Goal: Task Accomplishment & Management: Manage account settings

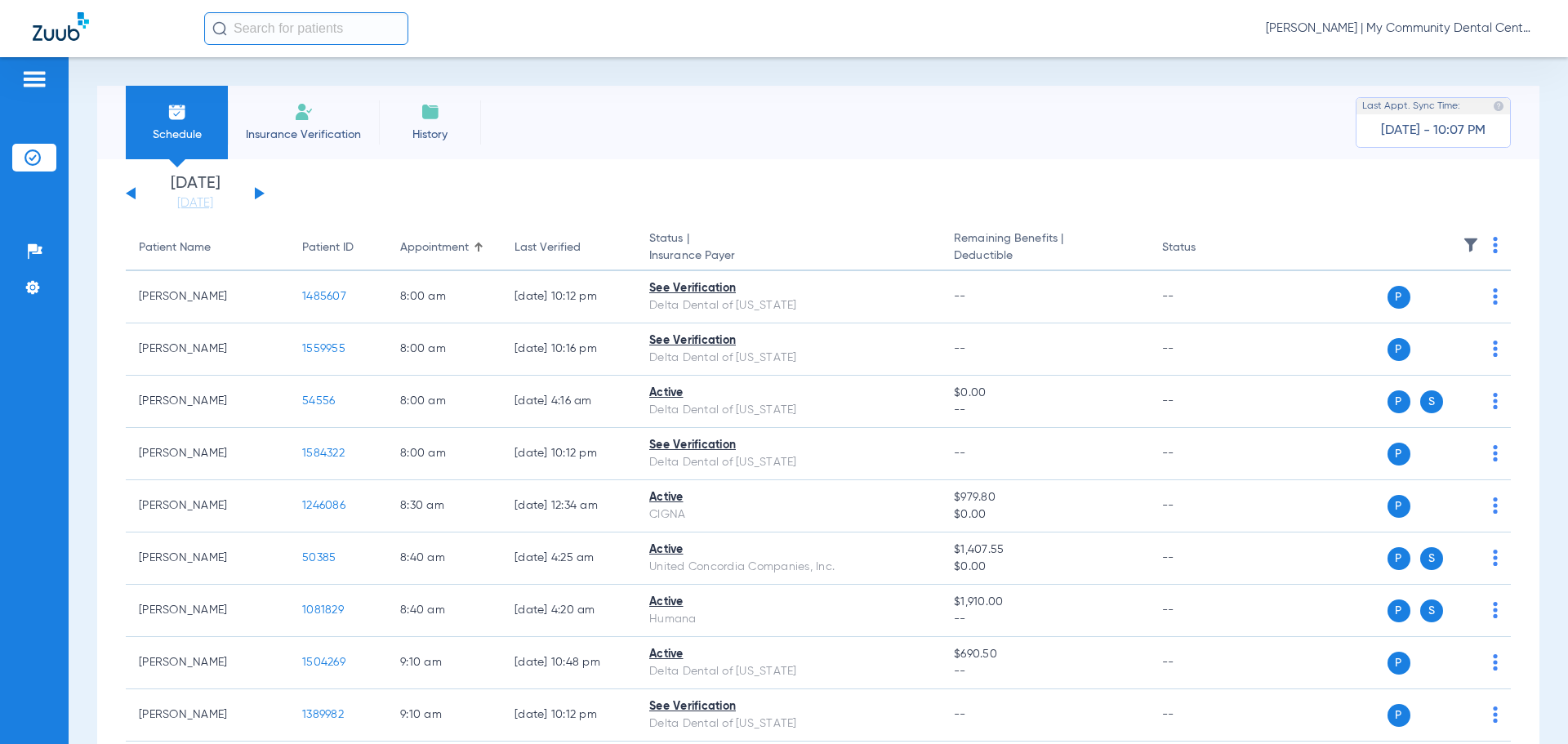
click at [1326, 40] on div "[PERSON_NAME] | My Community Dental Centers" at bounding box center [870, 28] width 1332 height 32
click at [1334, 27] on span "[PERSON_NAME] | My Community Dental Centers" at bounding box center [1401, 28] width 269 height 17
click at [1433, 54] on span "Account Selection" at bounding box center [1474, 59] width 92 height 12
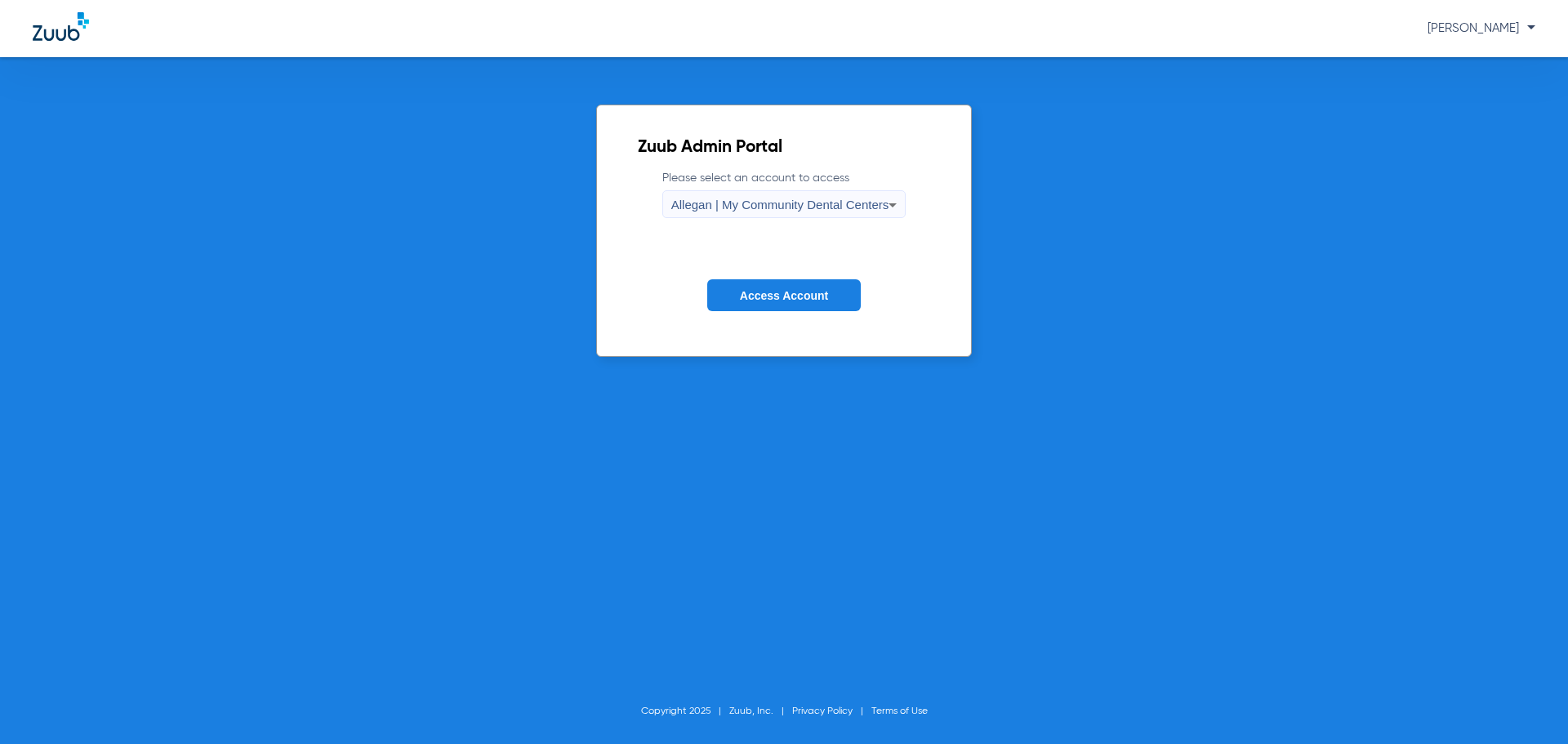
click at [778, 197] on div "Allegan | My Community Dental Centers" at bounding box center [780, 205] width 218 height 27
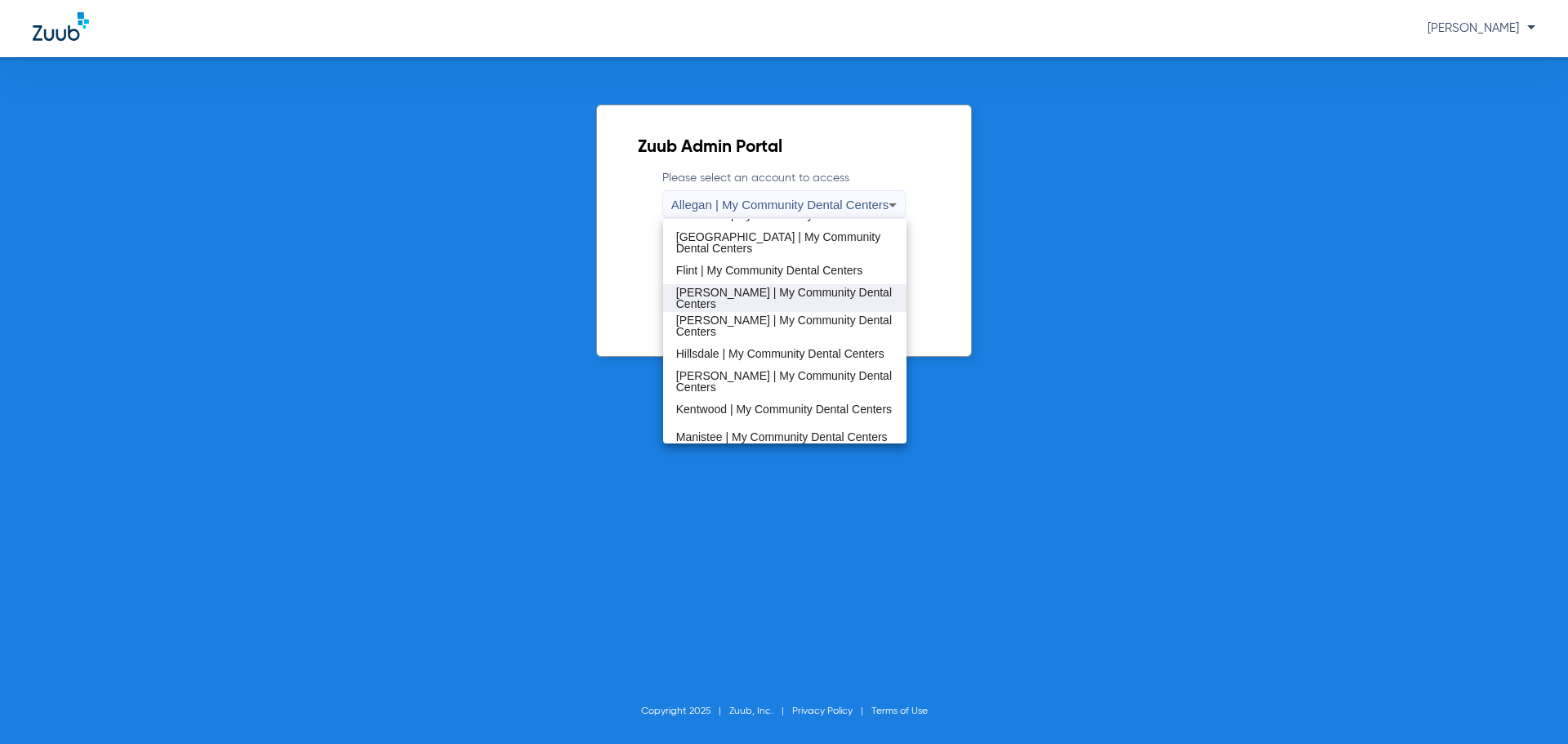
scroll to position [525, 0]
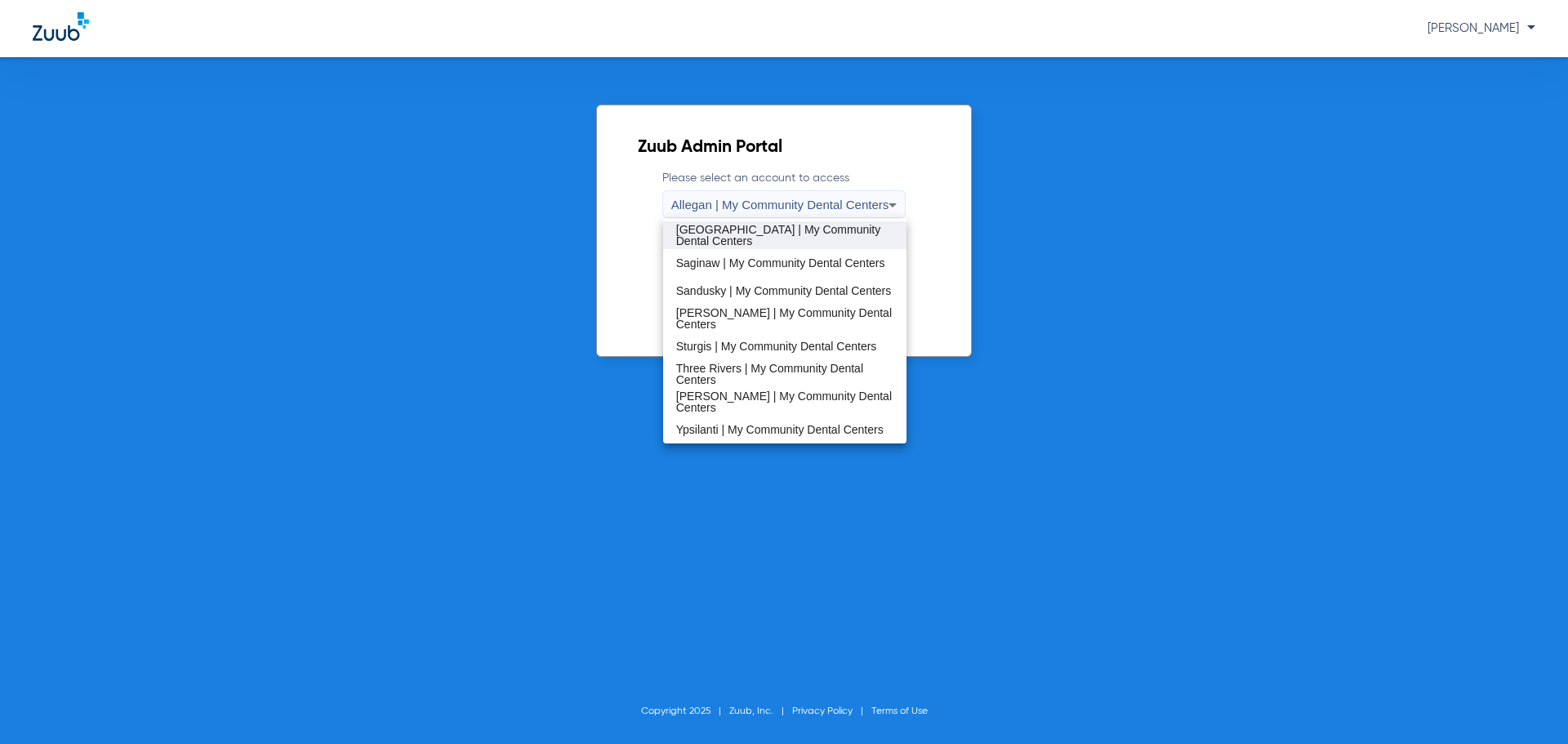
click at [766, 242] on span "[GEOGRAPHIC_DATA] | My Community Dental Centers" at bounding box center [785, 234] width 218 height 22
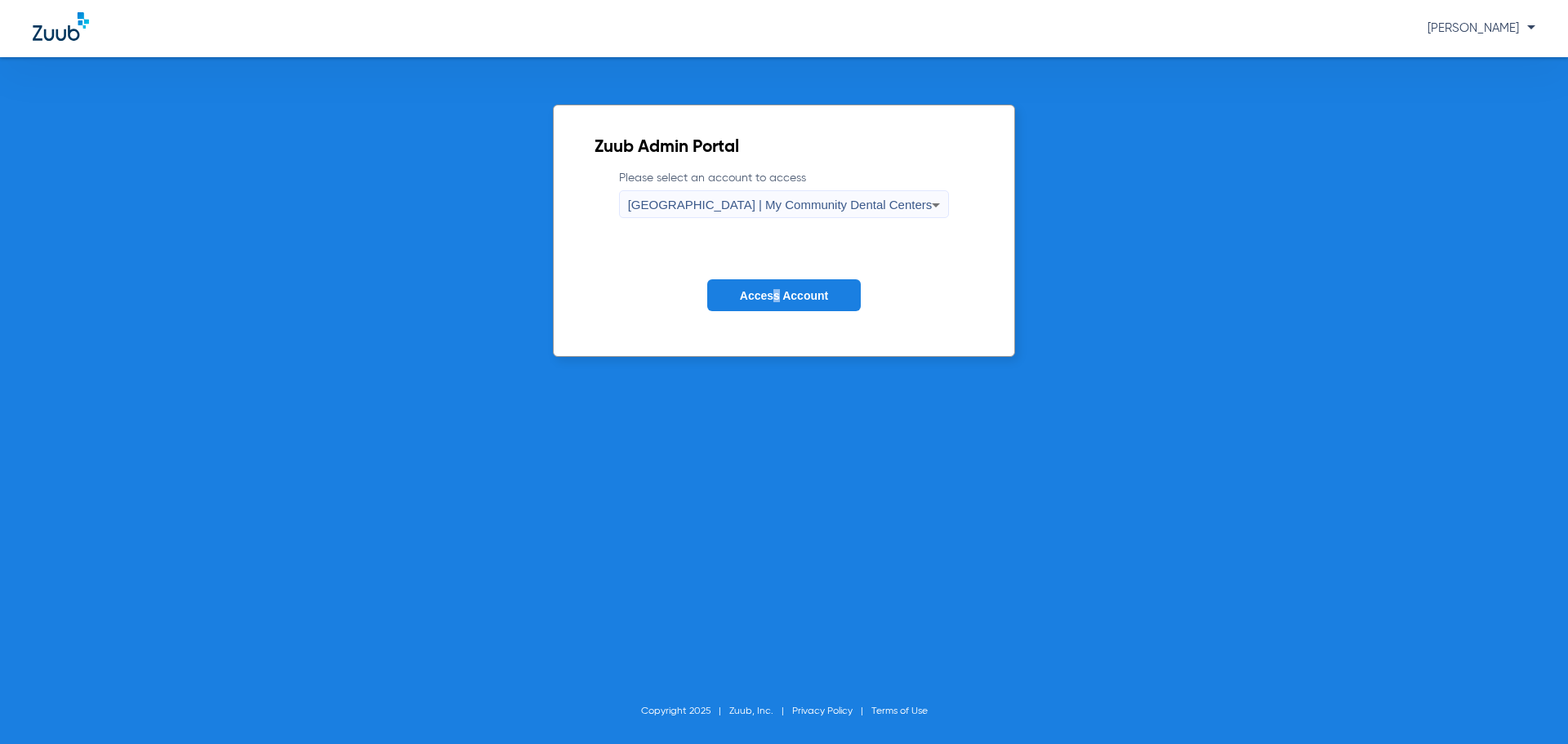
click at [779, 275] on form "Please select an account to access [GEOGRAPHIC_DATA] | My Community Dental Cent…" at bounding box center [784, 253] width 380 height 166
click at [781, 285] on button "Access Account" at bounding box center [783, 295] width 153 height 32
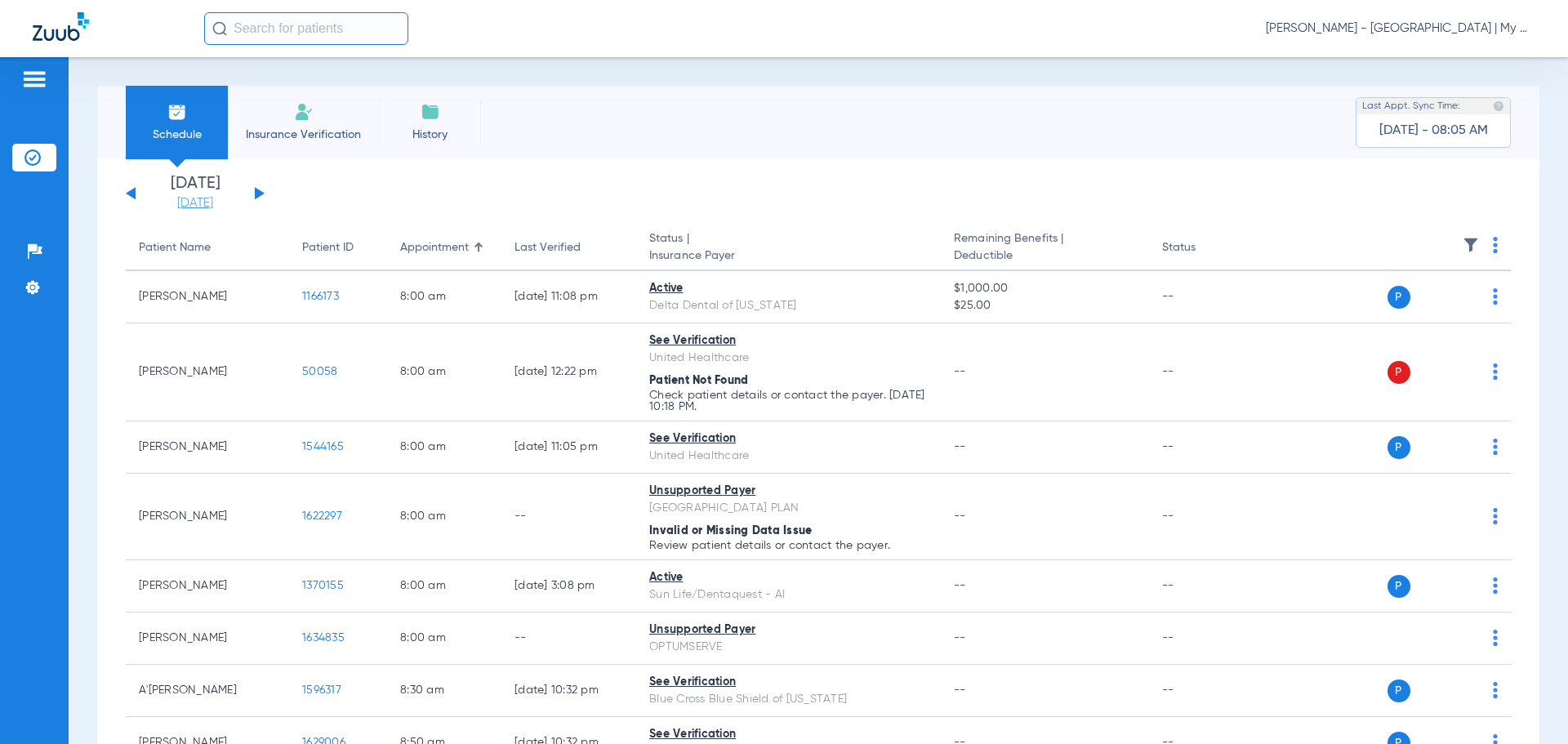
click at [209, 209] on link "[DATE]" at bounding box center [195, 203] width 98 height 17
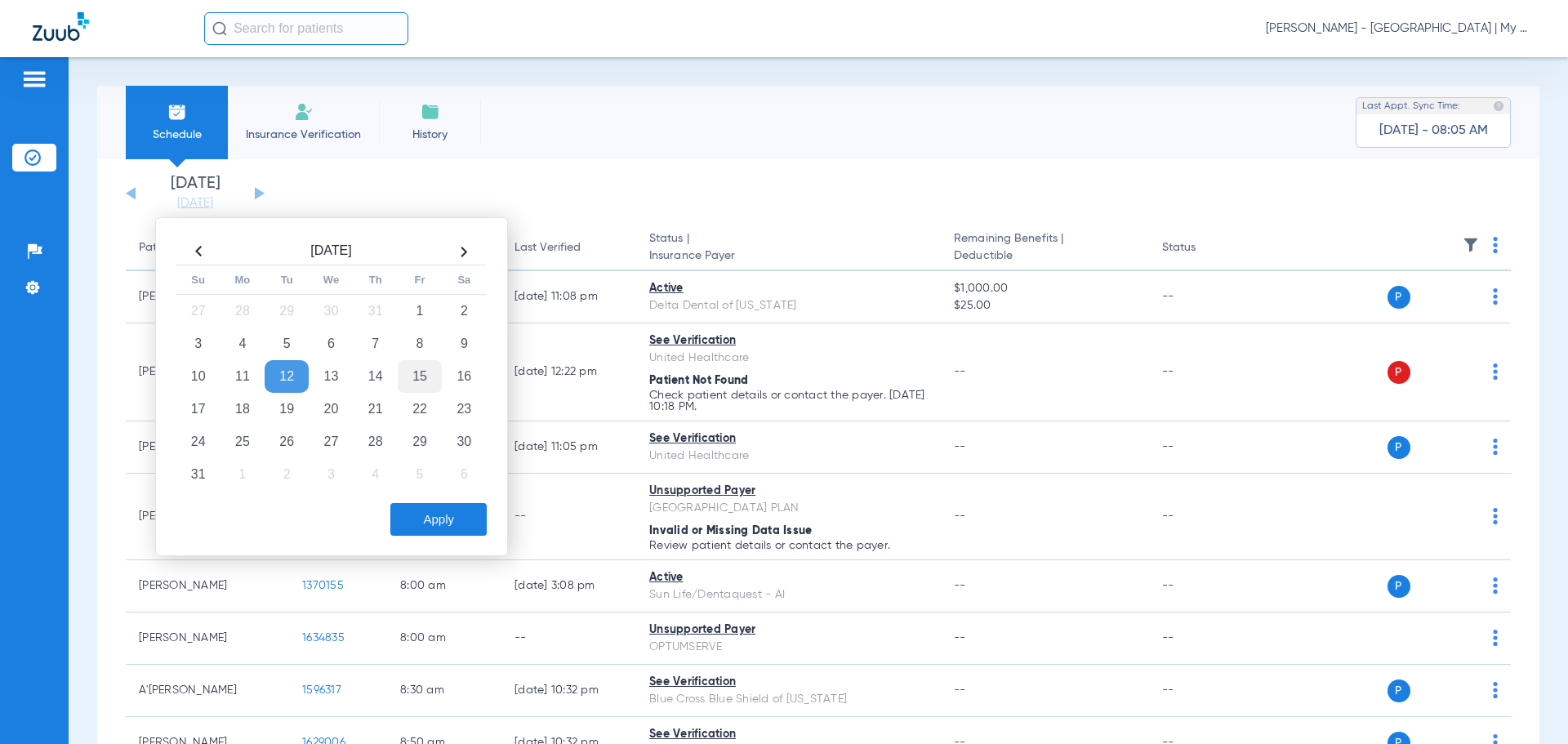
click at [412, 383] on td "15" at bounding box center [419, 376] width 44 height 32
drag, startPoint x: 413, startPoint y: 515, endPoint x: 394, endPoint y: 489, distance: 32.2
click at [412, 515] on button "Apply" at bounding box center [438, 518] width 97 height 32
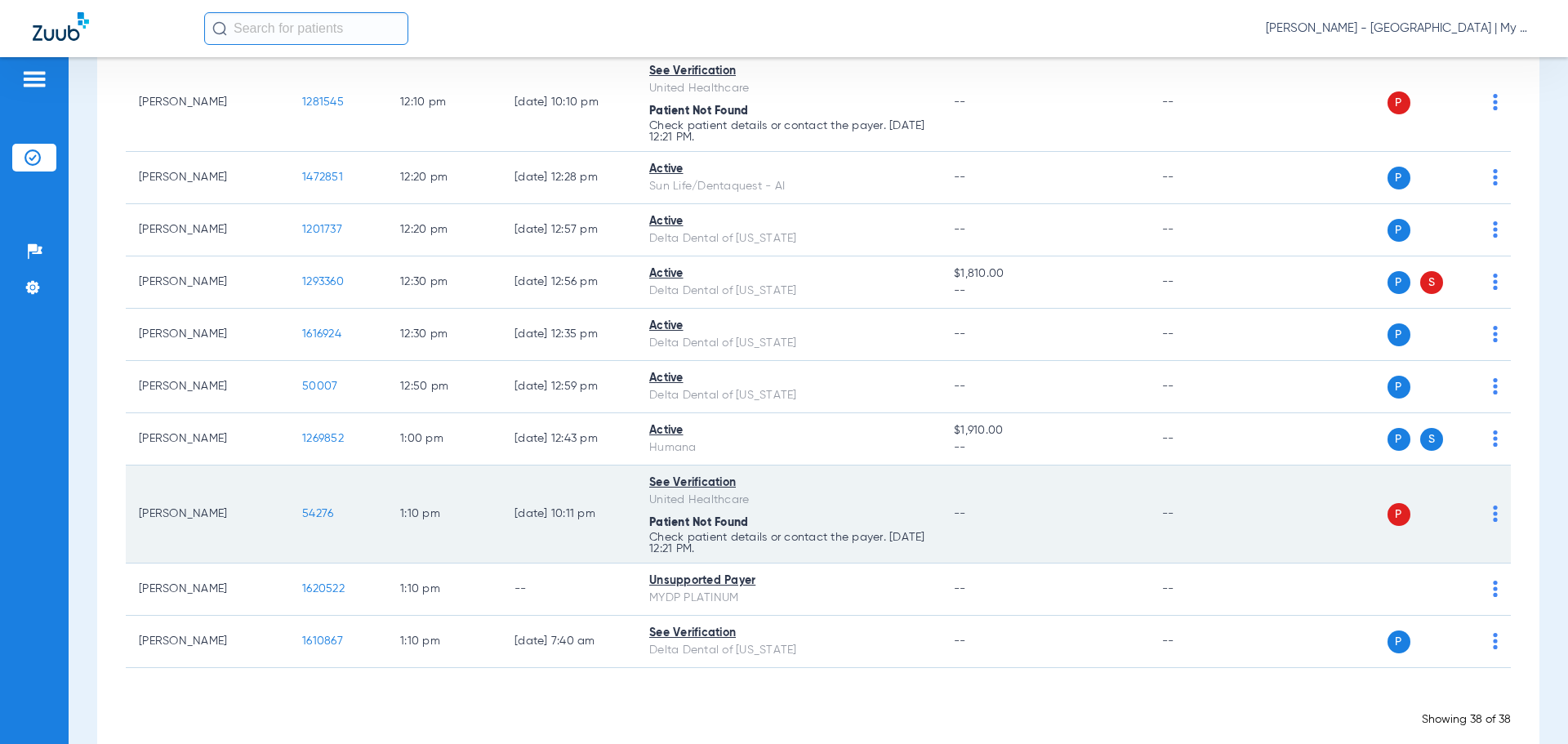
scroll to position [1962, 0]
